Goal: Navigation & Orientation: Find specific page/section

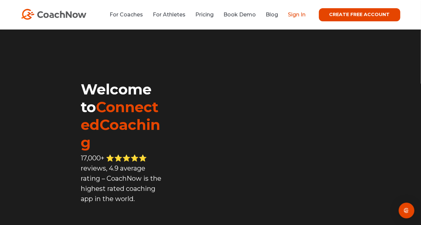
click at [298, 15] on link "Sign In" at bounding box center [298, 14] width 18 height 6
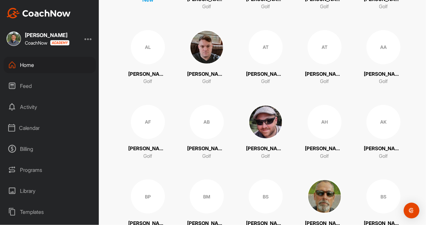
scroll to position [98, 0]
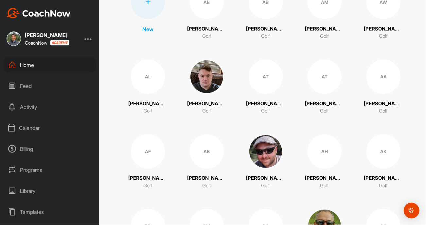
click at [33, 127] on div "Calendar" at bounding box center [50, 128] width 92 height 16
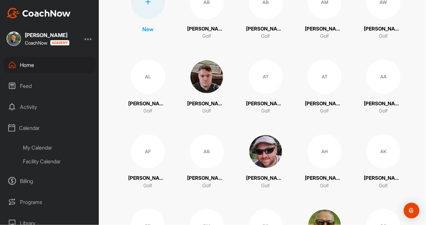
click at [36, 131] on div "Calendar" at bounding box center [50, 128] width 92 height 16
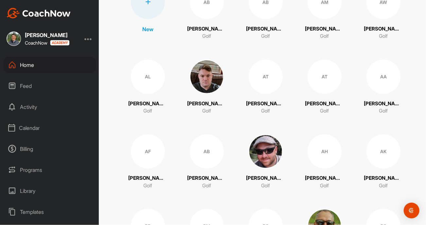
click at [30, 129] on div "Calendar" at bounding box center [50, 128] width 92 height 16
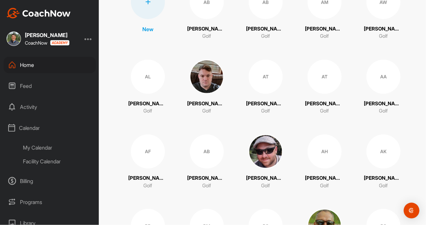
click at [36, 152] on div "My Calendar" at bounding box center [57, 147] width 78 height 14
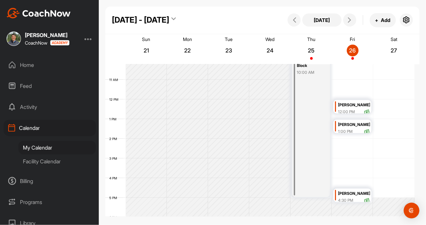
scroll to position [212, 0]
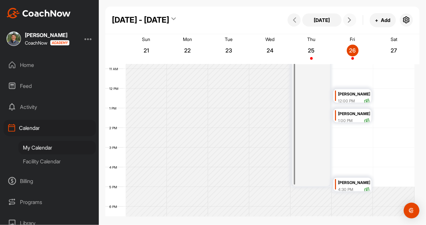
click at [352, 21] on icon at bounding box center [349, 19] width 5 height 5
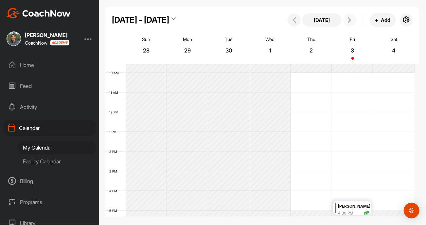
scroll to position [178, 0]
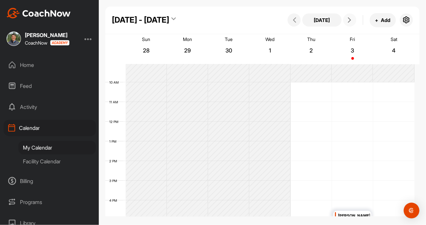
click at [349, 19] on icon at bounding box center [349, 19] width 5 height 5
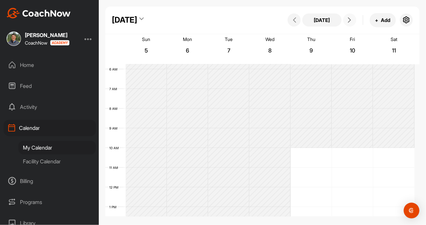
click at [349, 19] on icon at bounding box center [349, 19] width 5 height 5
click at [349, 20] on icon at bounding box center [349, 19] width 5 height 5
click at [348, 23] on button at bounding box center [350, 19] width 13 height 13
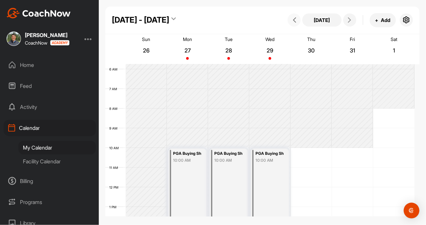
click at [296, 20] on icon at bounding box center [294, 19] width 5 height 5
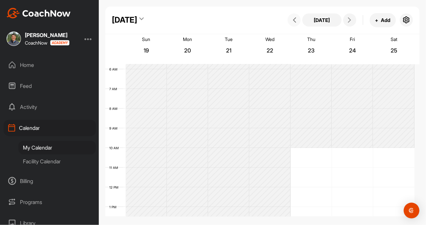
click at [296, 20] on icon at bounding box center [294, 19] width 5 height 5
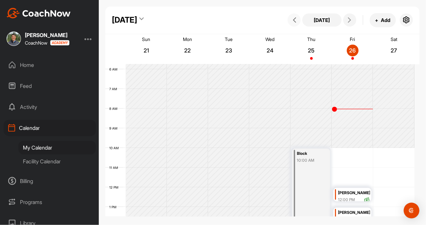
click at [296, 20] on icon at bounding box center [294, 19] width 5 height 5
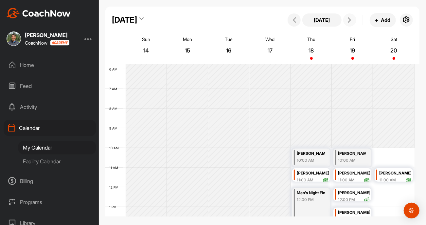
click at [353, 21] on span at bounding box center [350, 19] width 8 height 5
